Goal: Task Accomplishment & Management: Complete application form

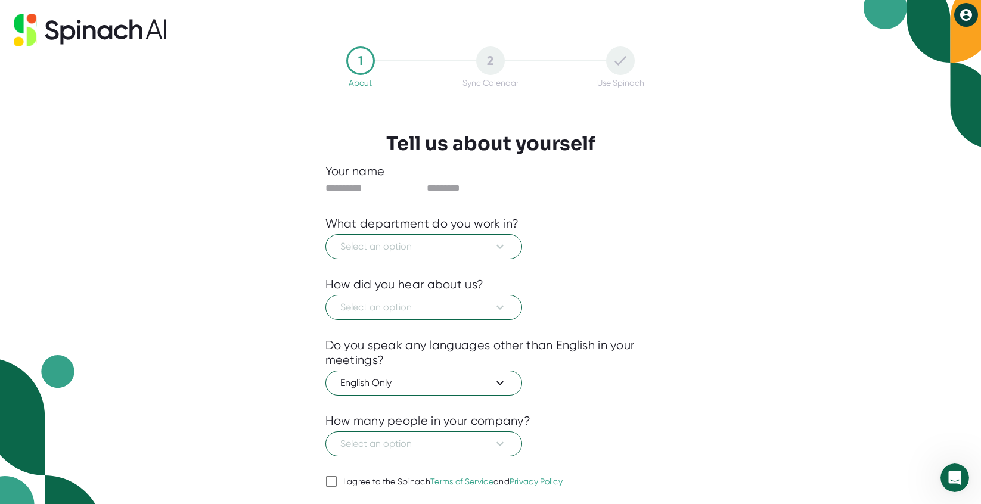
click at [340, 189] on input "text" at bounding box center [372, 188] width 95 height 19
type input "******"
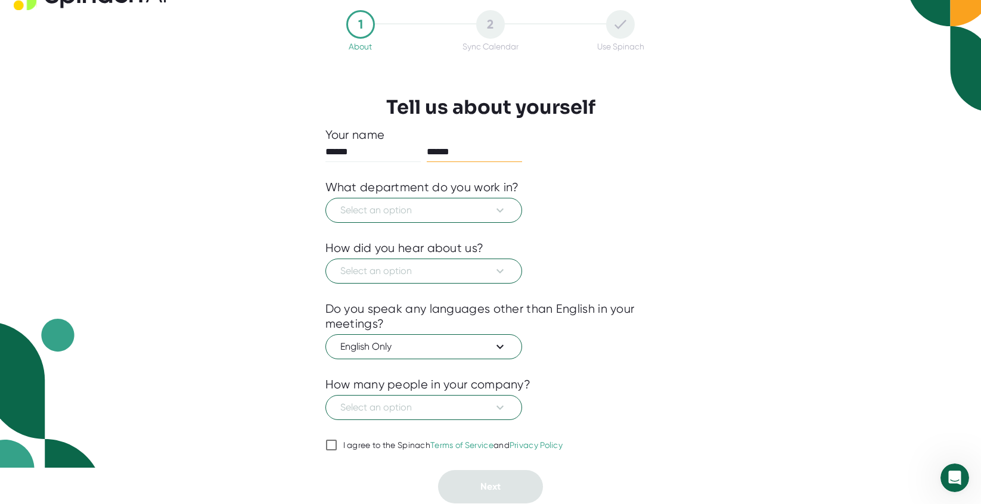
type input "******"
click at [329, 447] on input "I agree to the Spinach Terms of Service and Privacy Policy" at bounding box center [331, 445] width 12 height 14
checkbox input "true"
click at [455, 414] on span "Select an option" at bounding box center [423, 407] width 167 height 14
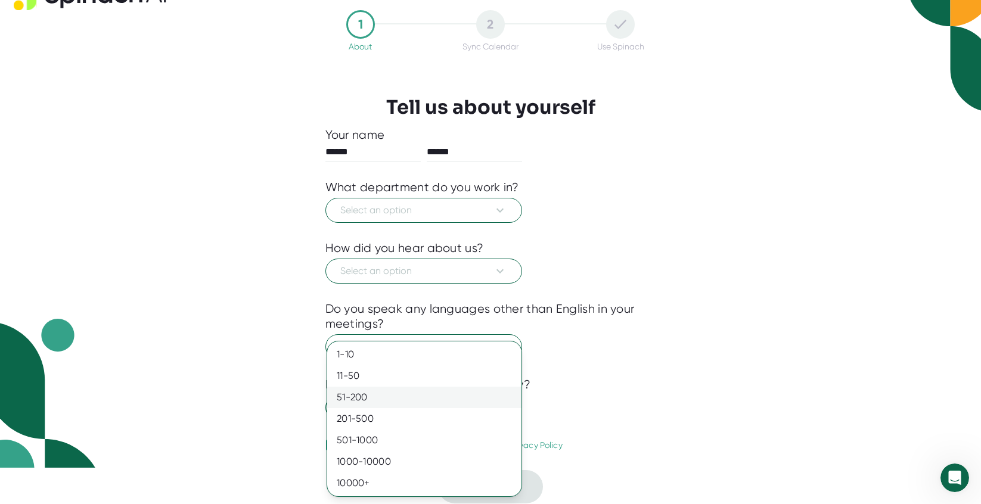
click at [405, 395] on div "51-200" at bounding box center [424, 397] width 194 height 21
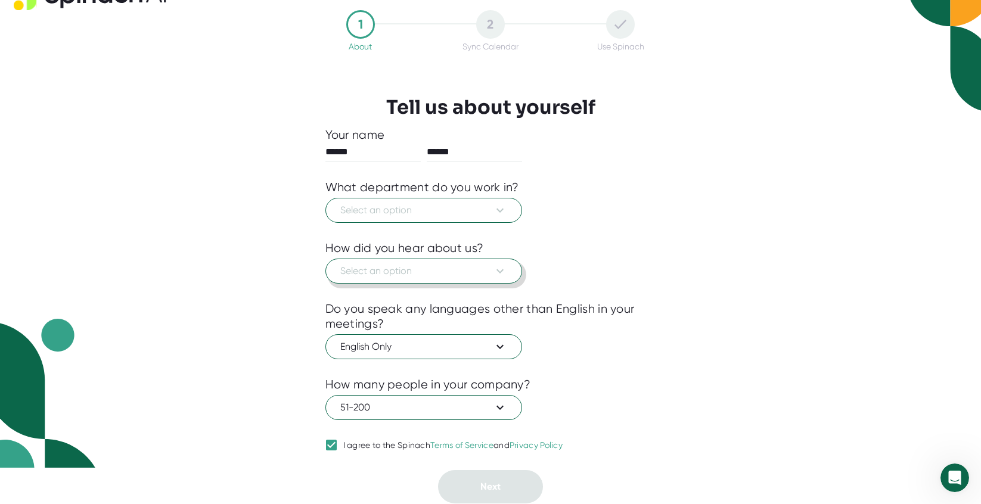
click at [415, 276] on span "Select an option" at bounding box center [423, 271] width 167 height 14
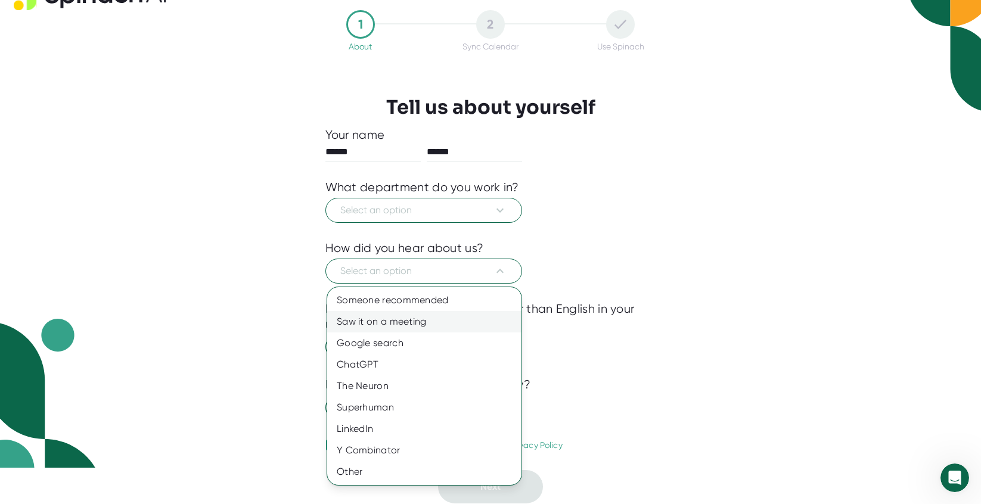
click at [409, 322] on div "Saw it on a meeting" at bounding box center [424, 321] width 194 height 21
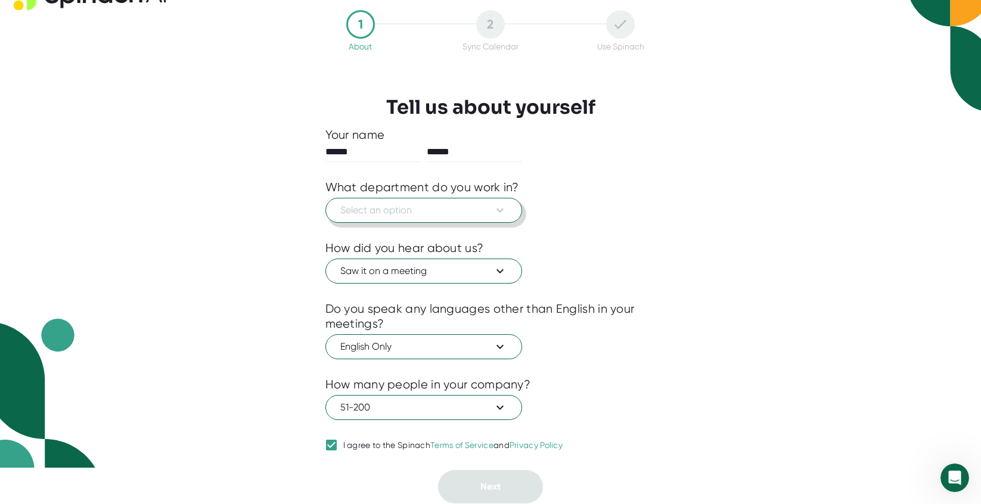
click at [403, 215] on span "Select an option" at bounding box center [423, 210] width 167 height 14
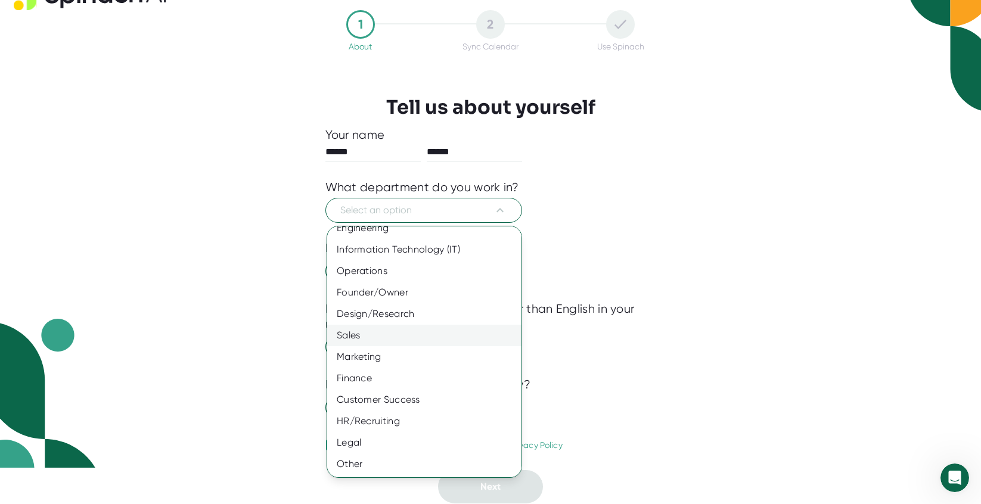
scroll to position [0, 0]
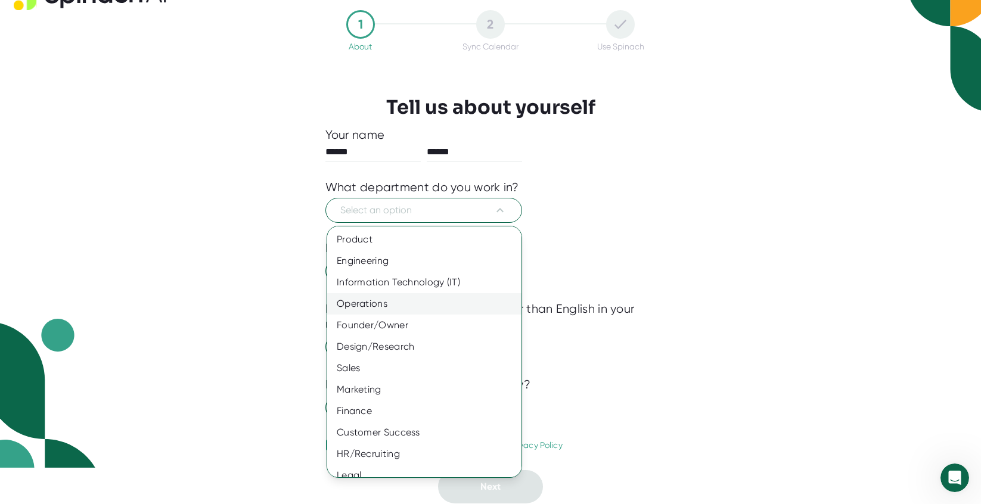
click at [377, 300] on div "Operations" at bounding box center [424, 303] width 194 height 21
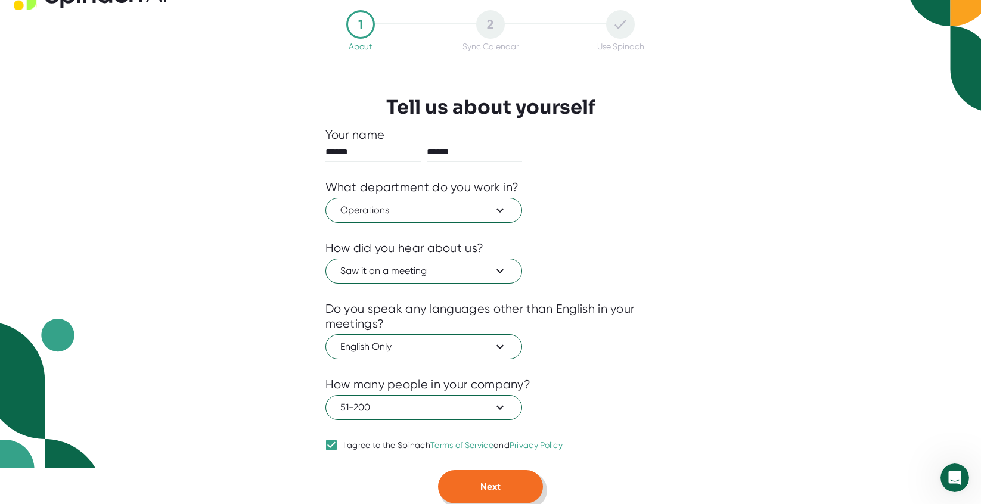
click at [483, 474] on button "Next" at bounding box center [490, 486] width 105 height 33
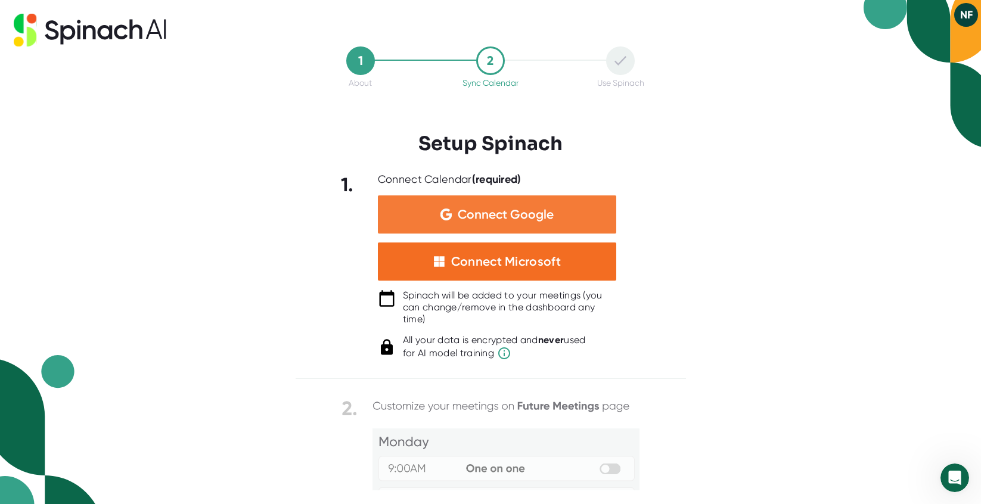
click at [505, 220] on span "Connect Google" at bounding box center [506, 215] width 96 height 12
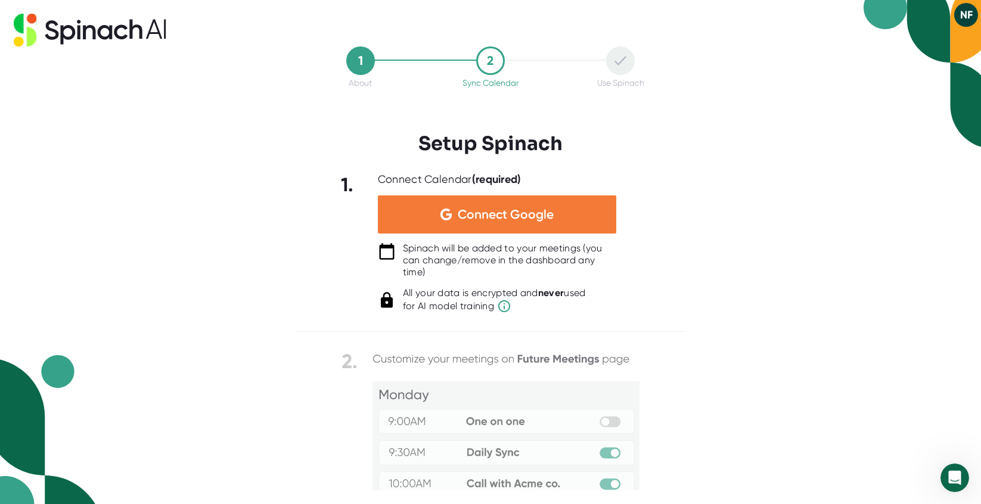
click at [505, 219] on span "Connect Google" at bounding box center [506, 215] width 96 height 12
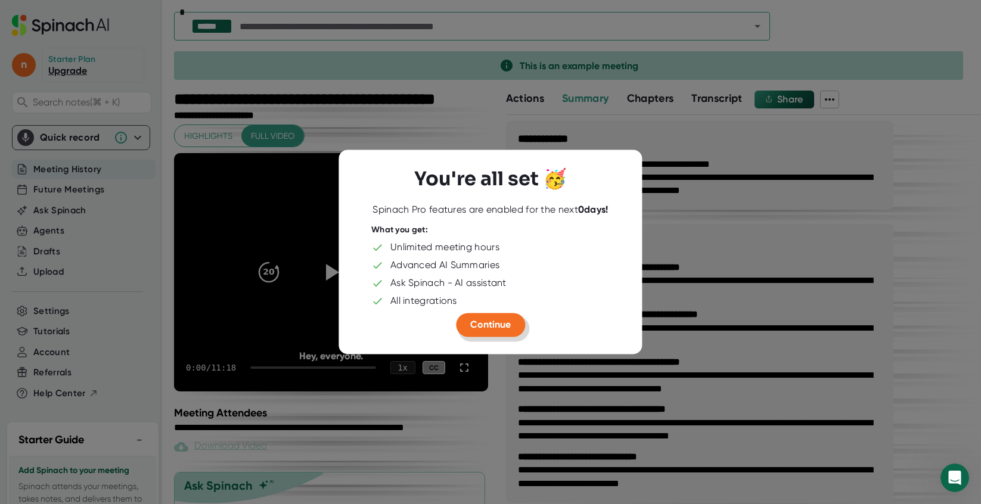
click at [490, 321] on span "Continue" at bounding box center [490, 324] width 41 height 11
